Goal: Communication & Community: Answer question/provide support

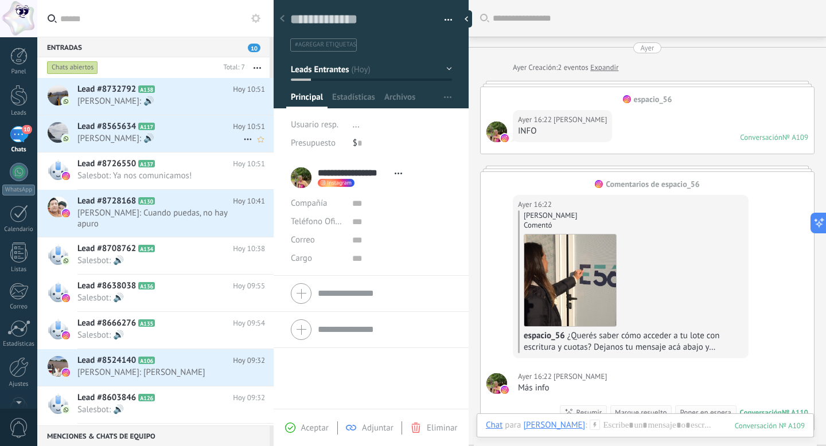
scroll to position [17, 0]
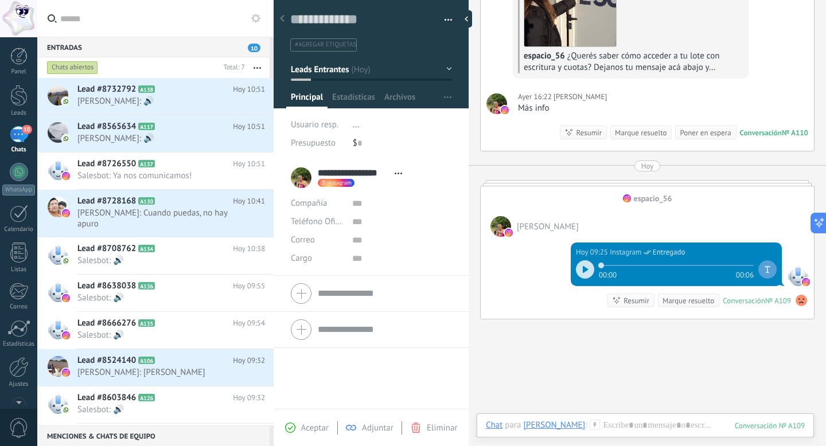
click at [282, 21] on icon at bounding box center [282, 18] width 5 height 7
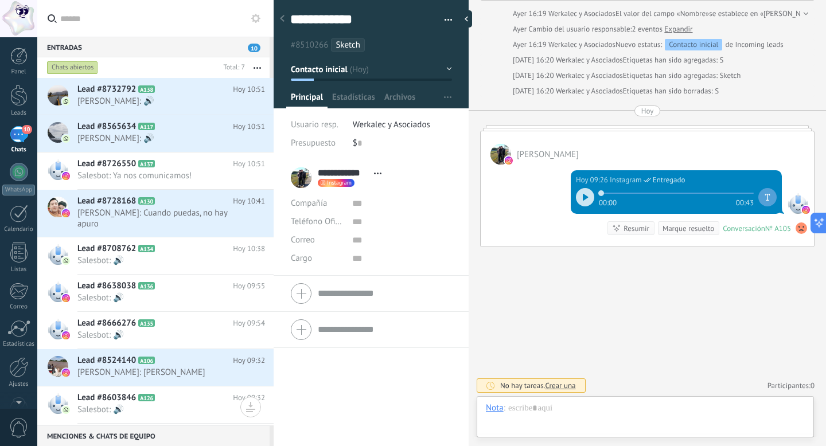
scroll to position [17, 0]
click at [471, 19] on div at bounding box center [469, 18] width 17 height 17
type textarea "**********"
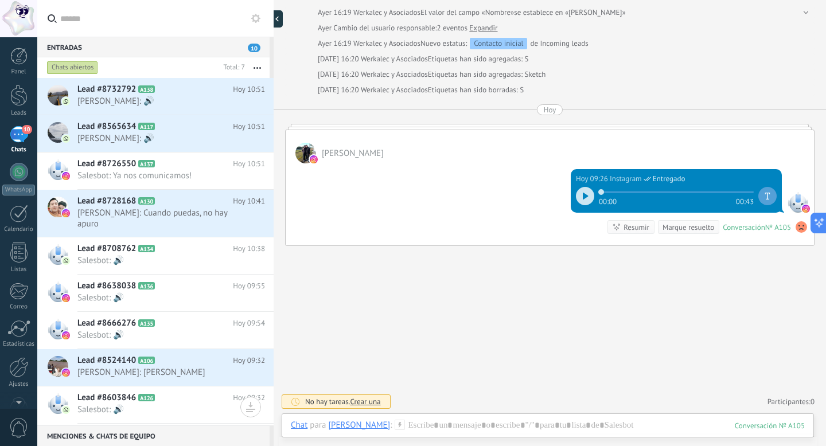
scroll to position [450, 0]
click at [187, 216] on span "[PERSON_NAME]: Cuando puedas, no hay apuro" at bounding box center [160, 219] width 166 height 22
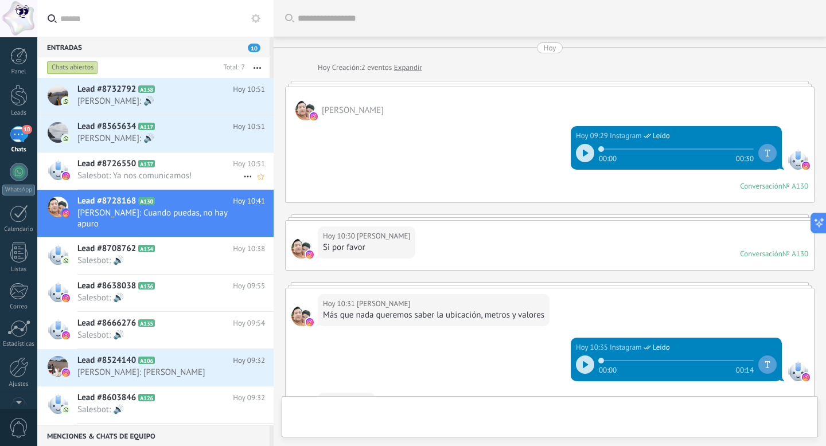
scroll to position [283, 0]
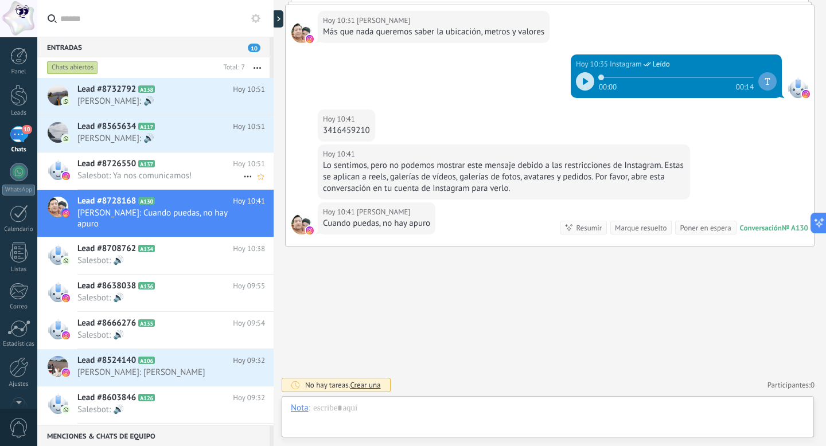
click at [175, 161] on h2 "Lead #8726550 A137" at bounding box center [155, 163] width 156 height 11
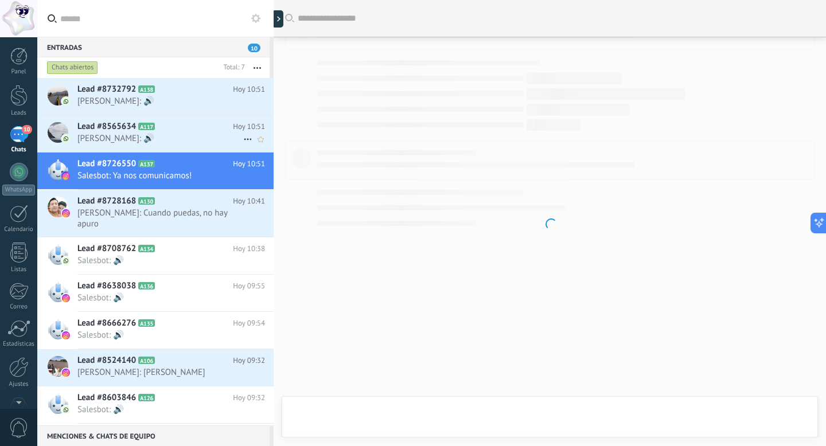
click at [175, 141] on span "[PERSON_NAME]: 🔊" at bounding box center [160, 138] width 166 height 11
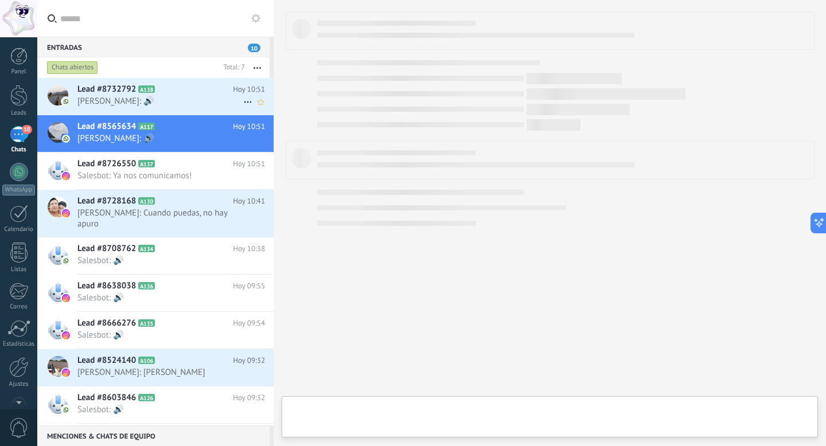
click at [174, 93] on h2 "Lead #8732792 A138" at bounding box center [155, 89] width 156 height 11
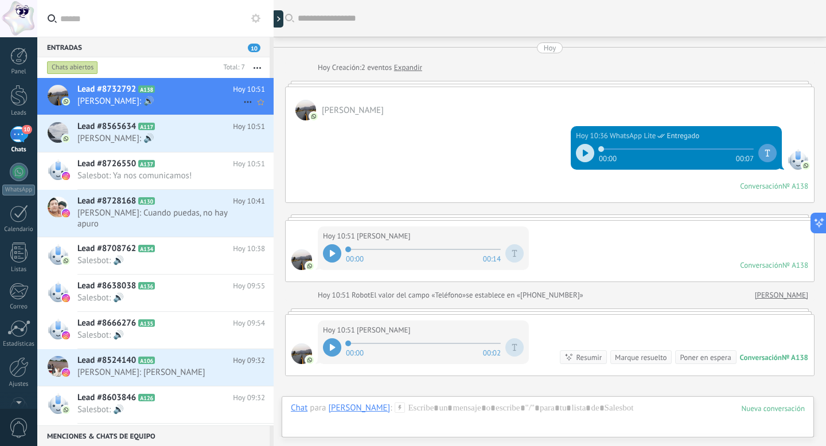
scroll to position [130, 0]
